Goal: Use online tool/utility: Utilize a website feature to perform a specific function

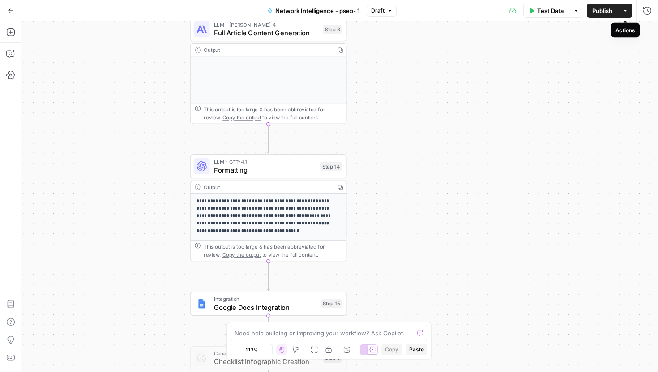
click at [629, 10] on button "Actions" at bounding box center [625, 11] width 14 height 14
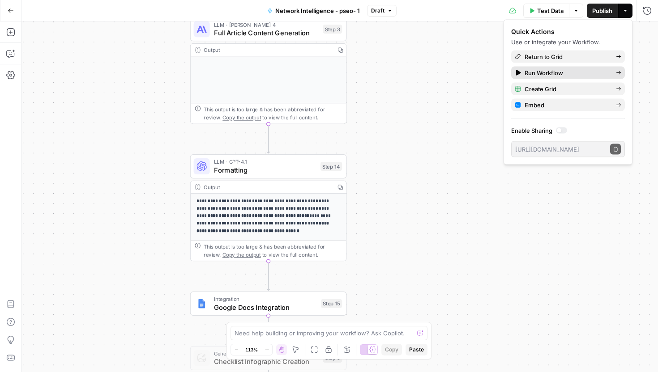
click at [565, 70] on span "Run Workflow" at bounding box center [566, 72] width 84 height 9
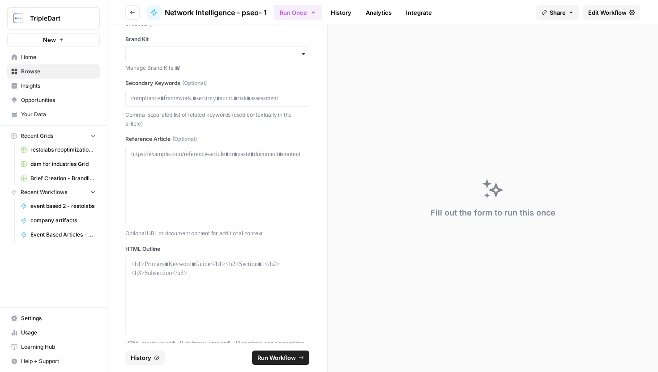
scroll to position [68, 0]
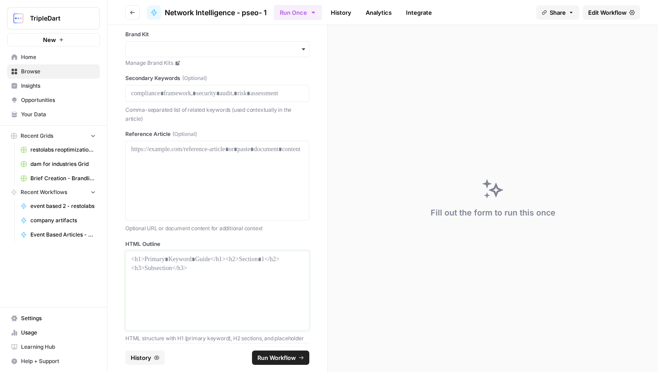
click at [205, 284] on div at bounding box center [217, 291] width 172 height 72
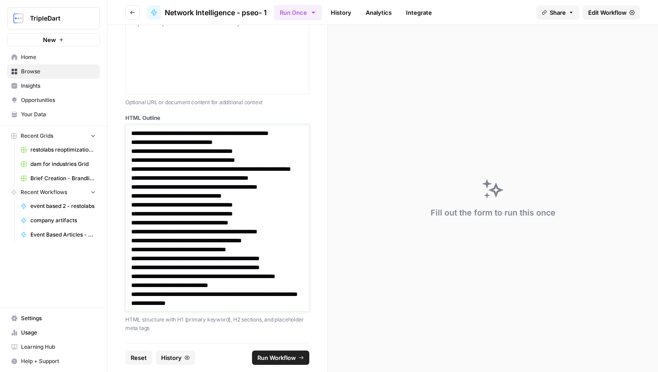
scroll to position [0, 0]
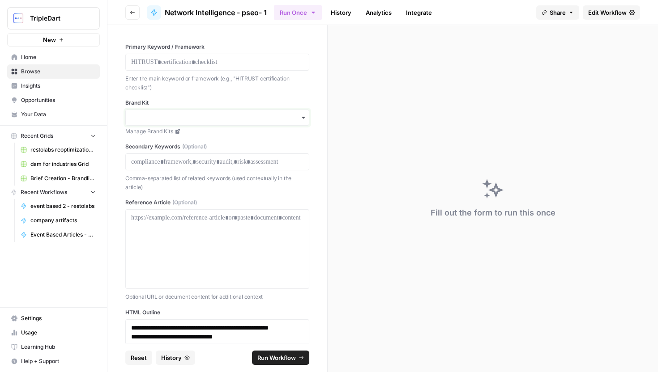
click at [181, 118] on input "Brand Kit" at bounding box center [217, 117] width 172 height 9
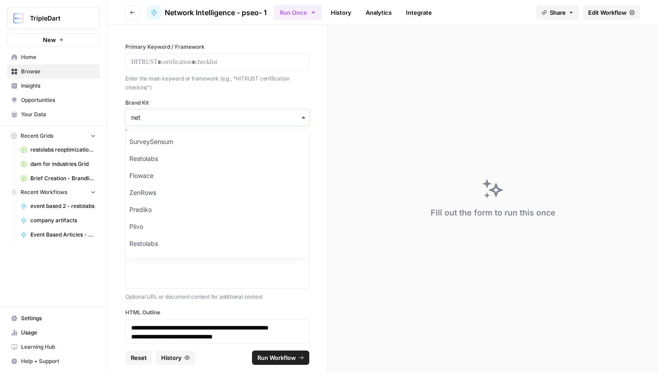
type input "net"
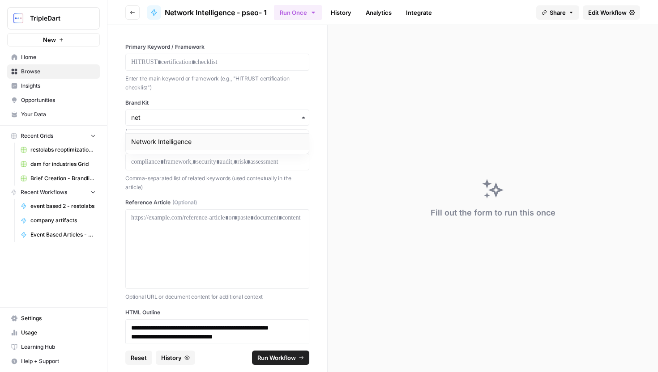
click at [172, 143] on div "Network Intelligence" at bounding box center [217, 141] width 183 height 17
click at [168, 73] on div "Enter the main keyword or framework (e.g., "HITRUST certification checklist")" at bounding box center [217, 81] width 184 height 19
click at [168, 64] on p at bounding box center [217, 62] width 172 height 9
click at [193, 168] on div at bounding box center [217, 161] width 184 height 17
click at [196, 60] on p "**********" at bounding box center [217, 62] width 172 height 9
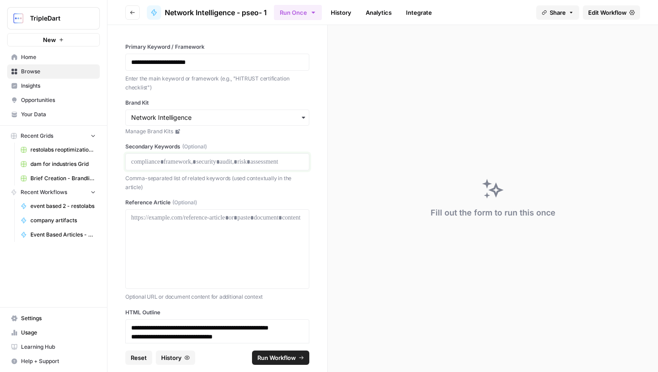
click at [222, 166] on p at bounding box center [217, 162] width 172 height 9
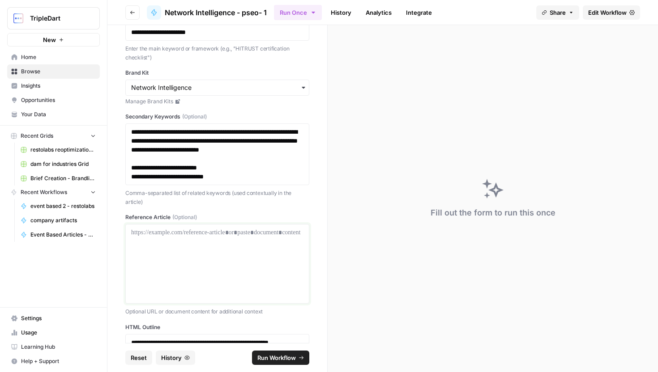
click at [209, 249] on div at bounding box center [217, 264] width 172 height 72
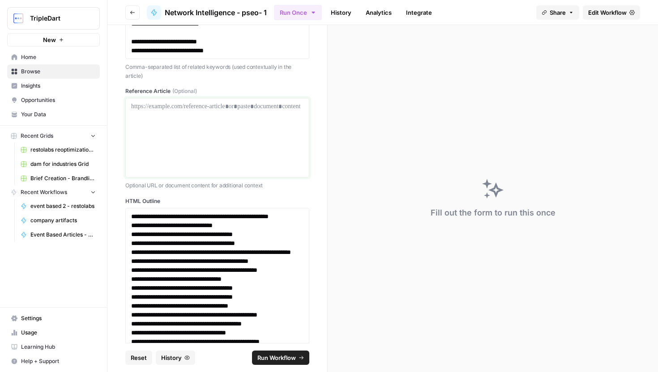
scroll to position [239, 0]
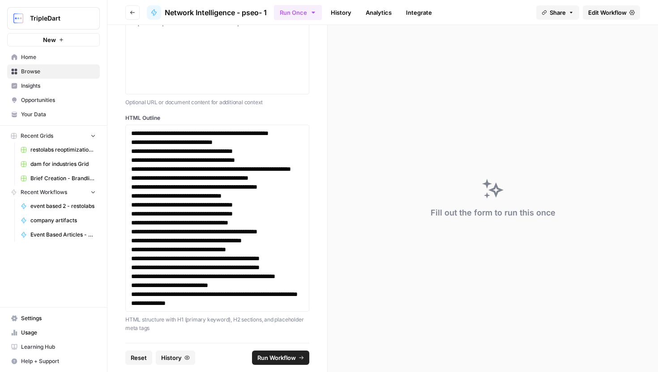
click at [259, 355] on span "Run Workflow" at bounding box center [276, 358] width 38 height 9
